Goal: Information Seeking & Learning: Compare options

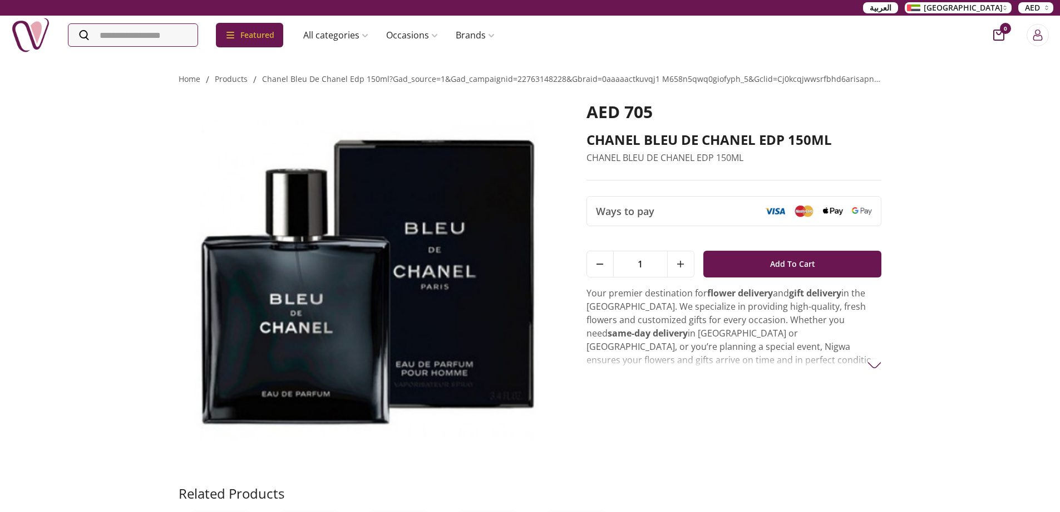
click at [337, 303] on img at bounding box center [367, 280] width 377 height 357
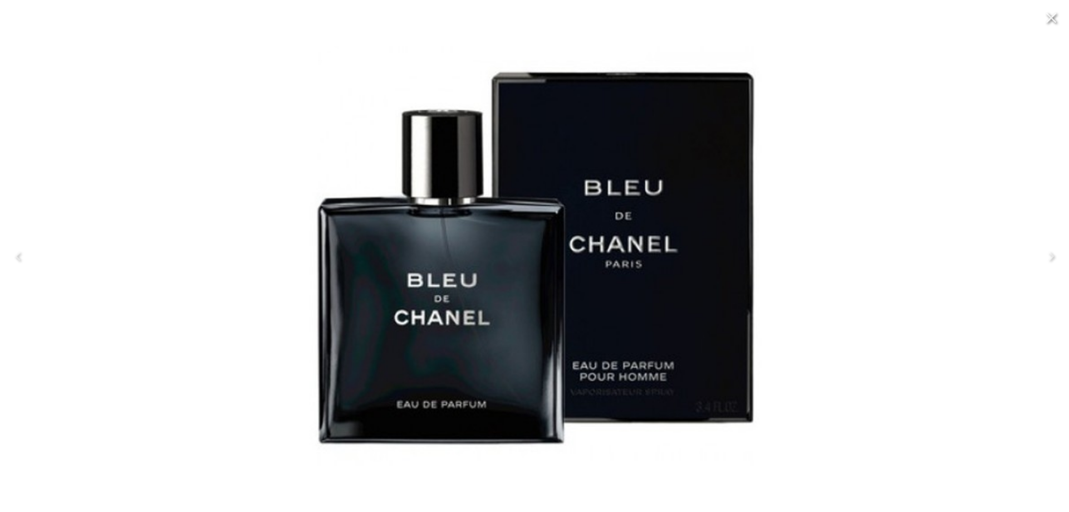
click at [1054, 18] on icon "Close" at bounding box center [1051, 18] width 18 height 18
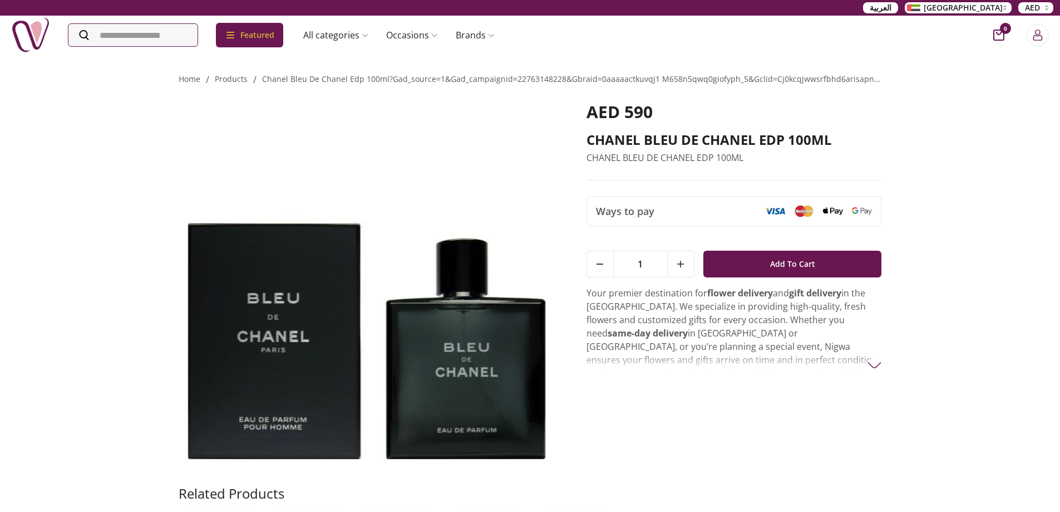
click at [371, 348] on img at bounding box center [367, 280] width 377 height 357
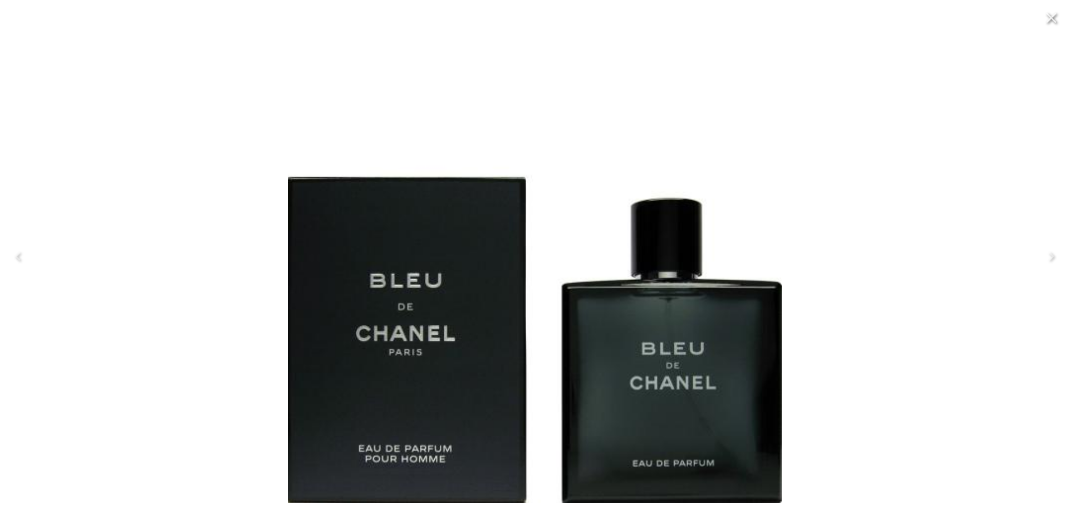
click at [1054, 17] on icon "Close" at bounding box center [1051, 18] width 18 height 18
